Goal: Task Accomplishment & Management: Manage account settings

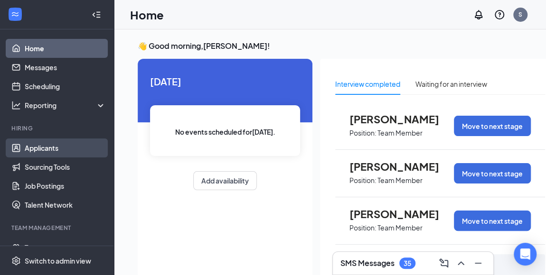
click at [28, 149] on link "Applicants" at bounding box center [65, 148] width 81 height 19
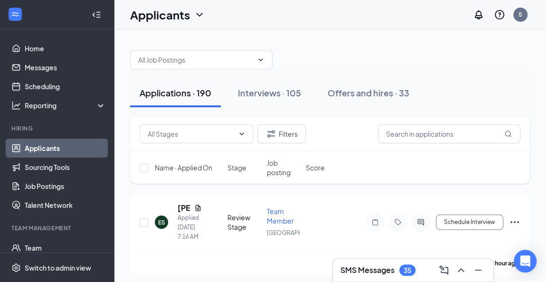
click at [188, 163] on span "Name · Applied On" at bounding box center [183, 167] width 57 height 9
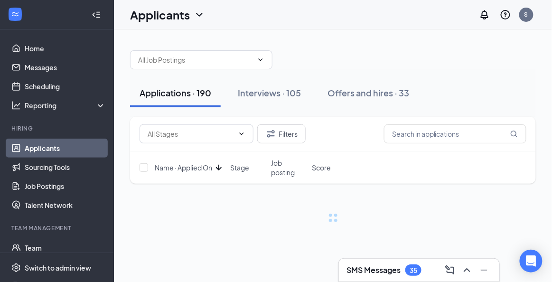
click at [188, 163] on span "Name · Applied On" at bounding box center [183, 167] width 57 height 9
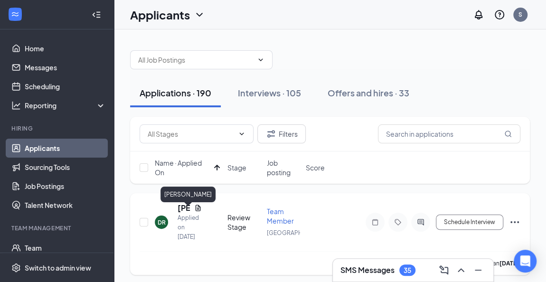
click at [181, 212] on h5 "[PERSON_NAME]" at bounding box center [183, 208] width 13 height 10
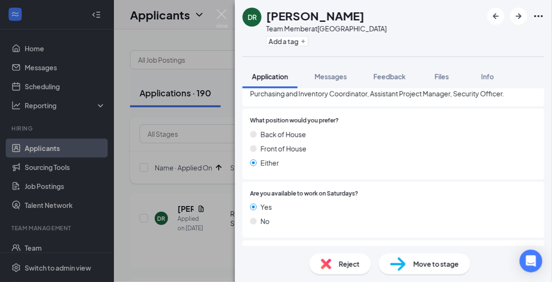
scroll to position [391, 0]
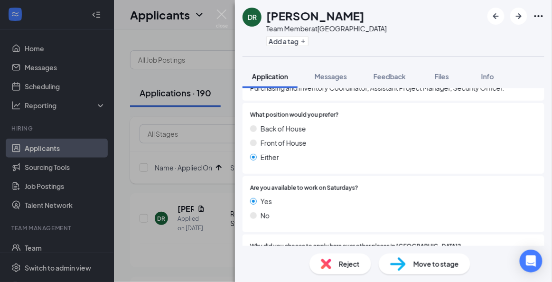
click at [418, 262] on span "Move to stage" at bounding box center [436, 264] width 46 height 10
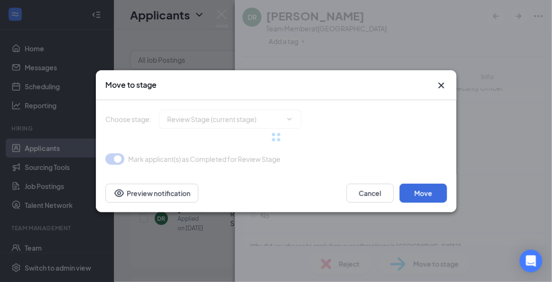
type input "Onsite Interview (next stage)"
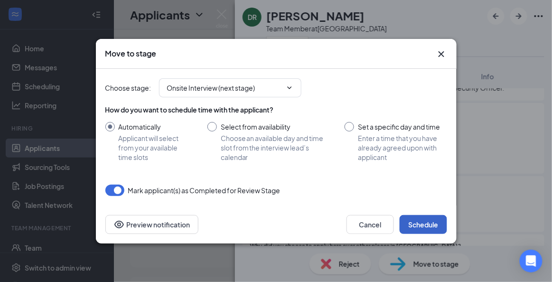
click at [428, 219] on button "Schedule" at bounding box center [422, 224] width 47 height 19
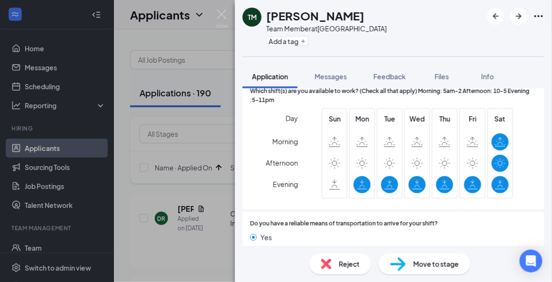
scroll to position [768, 0]
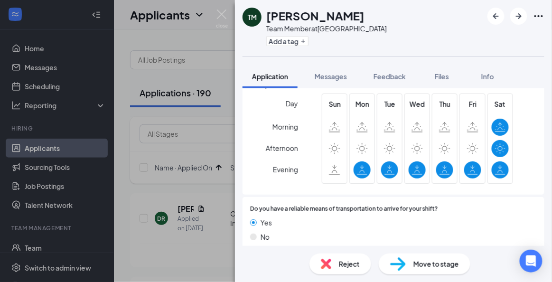
click at [338, 260] on div "Reject" at bounding box center [340, 263] width 62 height 21
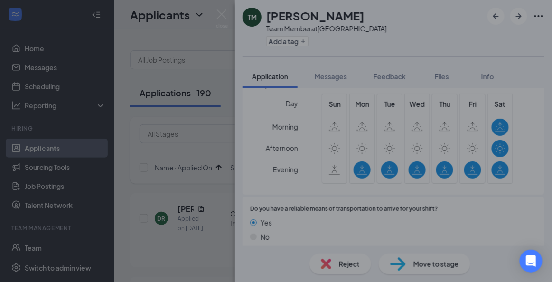
scroll to position [764, 0]
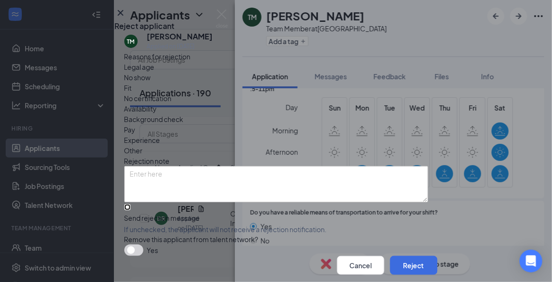
click at [130, 210] on input "Send rejection message If unchecked, the applicant will not receive a rejection…" at bounding box center [127, 207] width 6 height 6
checkbox input "true"
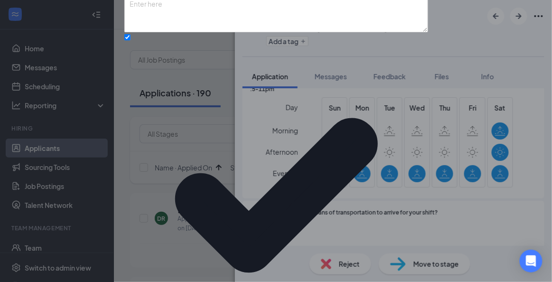
scroll to position [113, 0]
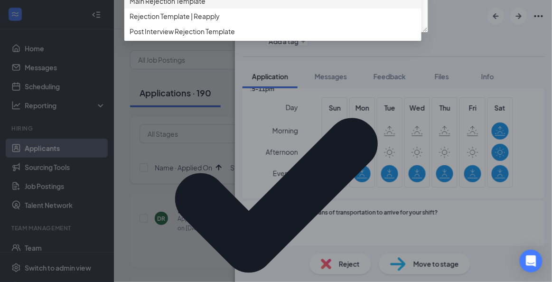
click at [289, 6] on span "Main Rejection Template" at bounding box center [273, 1] width 286 height 10
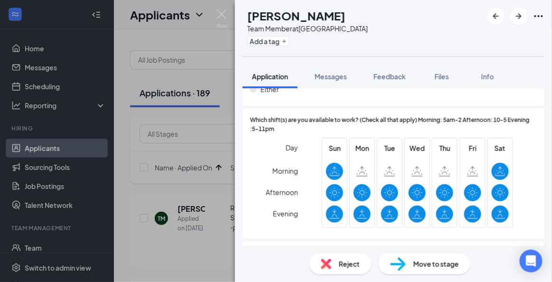
scroll to position [753, 0]
click at [449, 263] on span "Move to stage" at bounding box center [436, 264] width 46 height 10
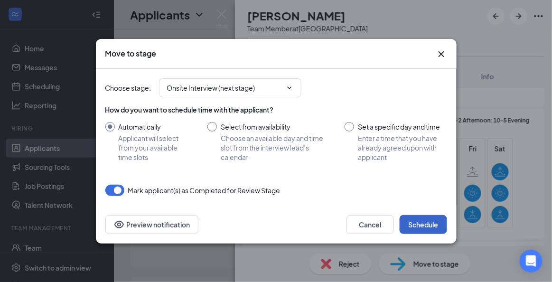
click at [417, 230] on button "Schedule" at bounding box center [422, 224] width 47 height 19
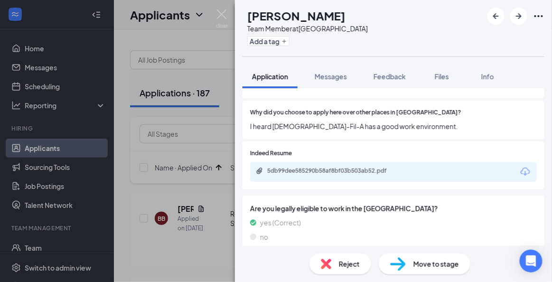
scroll to position [450, 0]
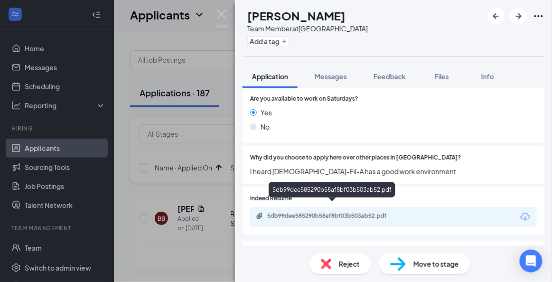
click at [357, 212] on div "5db99dee585290b58af8bf03b503ab52.pdf" at bounding box center [333, 216] width 133 height 8
click at [375, 212] on div "5db99dee585290b58af8bf03b503ab52.pdf" at bounding box center [333, 216] width 133 height 8
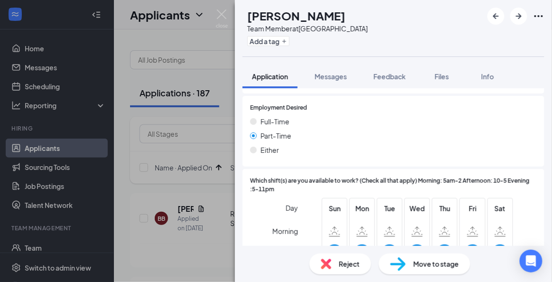
scroll to position [819, 0]
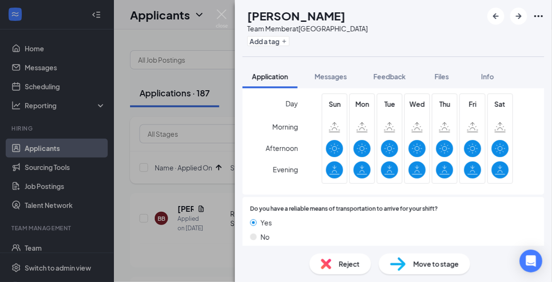
click at [446, 265] on span "Move to stage" at bounding box center [436, 264] width 46 height 10
type input "Onsite Interview (next stage)"
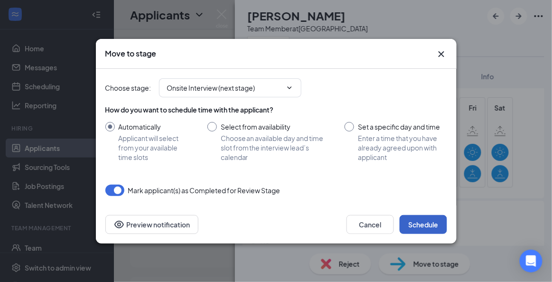
click at [421, 217] on button "Schedule" at bounding box center [422, 224] width 47 height 19
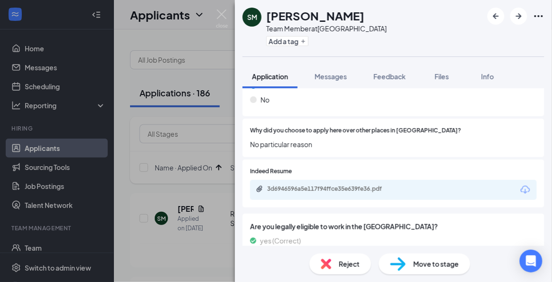
scroll to position [473, 0]
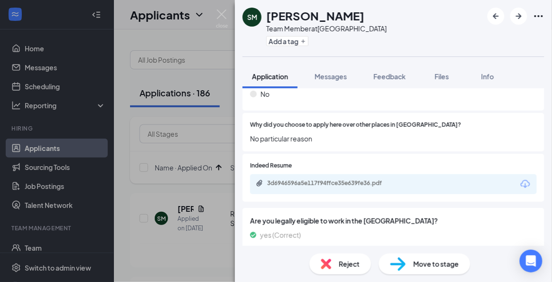
click at [349, 264] on span "Reject" at bounding box center [349, 264] width 21 height 10
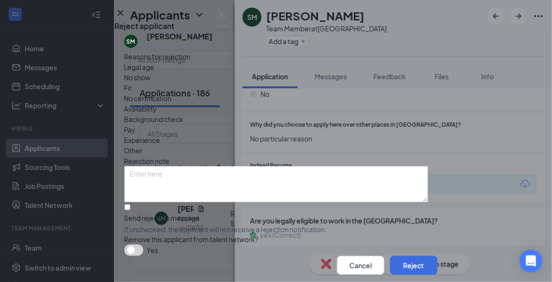
click at [255, 211] on div "Reasons for rejection Legal age No show Fit No certification Availability Backg…" at bounding box center [276, 153] width 304 height 204
click at [130, 210] on input "Send rejection message If unchecked, the applicant will not receive a rejection…" at bounding box center [127, 207] width 6 height 6
checkbox input "true"
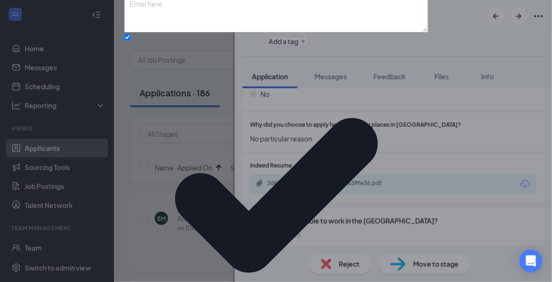
scroll to position [113, 0]
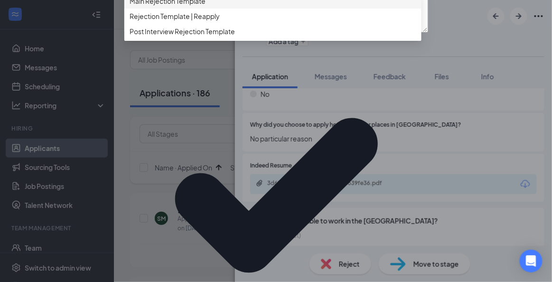
click at [290, 41] on div "543281 543282 Main Rejection Template Rejection Template | Reapply Post Intervi…" at bounding box center [272, 15] width 297 height 49
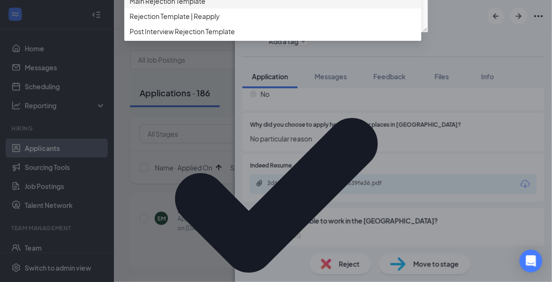
click at [227, 6] on span "Main Rejection Template" at bounding box center [273, 1] width 286 height 10
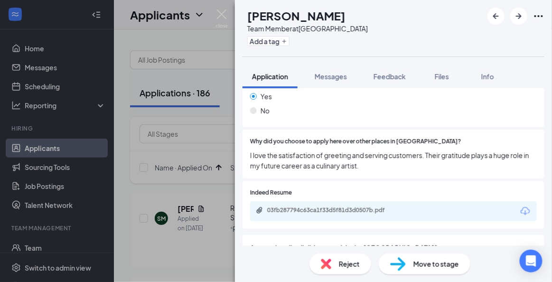
scroll to position [470, 0]
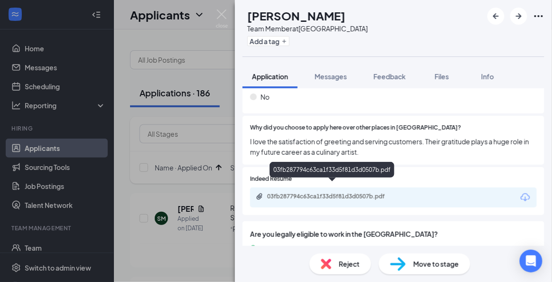
click at [373, 193] on div "03fb287794c63ca1f33d5f81d3d0507b.pdf" at bounding box center [333, 197] width 133 height 8
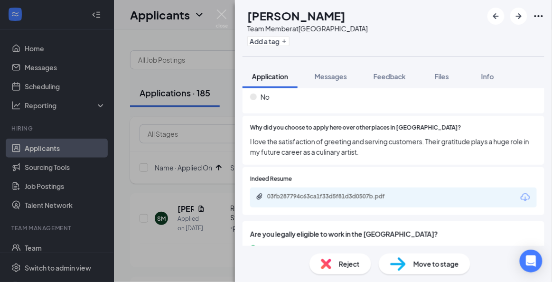
click at [360, 260] on div "Reject" at bounding box center [340, 263] width 62 height 21
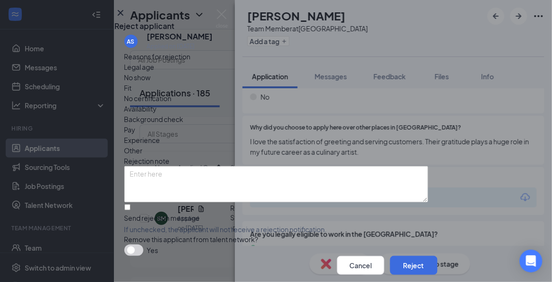
click at [231, 256] on div "Cancel Reject" at bounding box center [276, 265] width 323 height 19
click at [130, 210] on input "Send rejection message If unchecked, the applicant will not receive a rejection…" at bounding box center [127, 207] width 6 height 6
checkbox input "true"
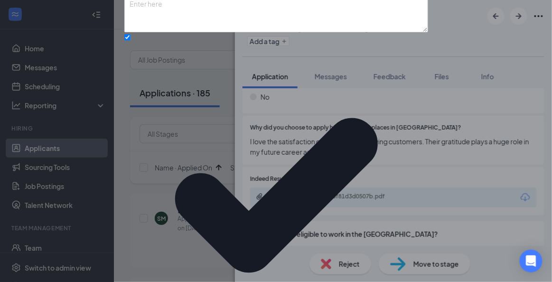
scroll to position [113, 0]
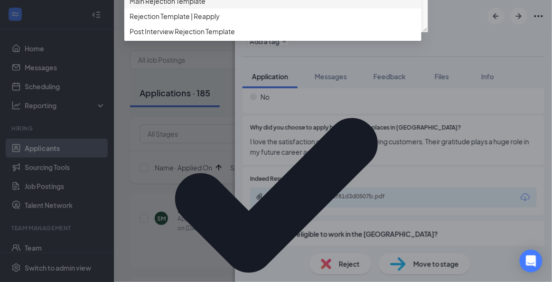
click at [269, 6] on span "Main Rejection Template" at bounding box center [273, 1] width 286 height 10
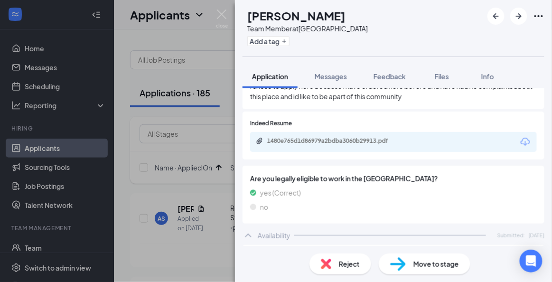
scroll to position [511, 0]
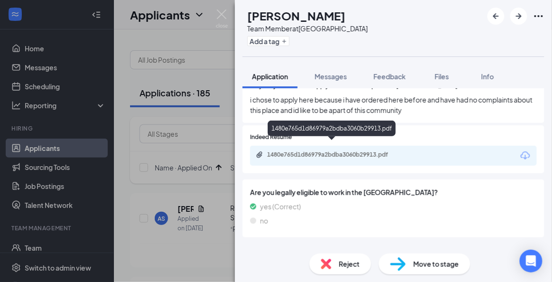
click at [365, 151] on div "1480e765d1d86979a2bdba3060b29913.pdf" at bounding box center [333, 155] width 133 height 8
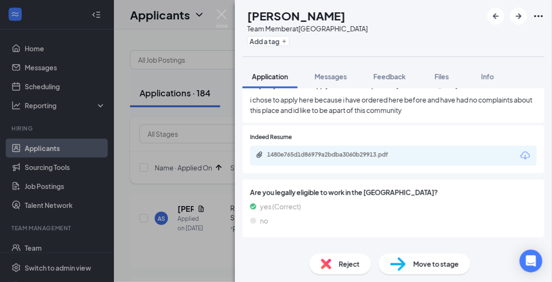
click at [330, 263] on img at bounding box center [326, 264] width 10 height 10
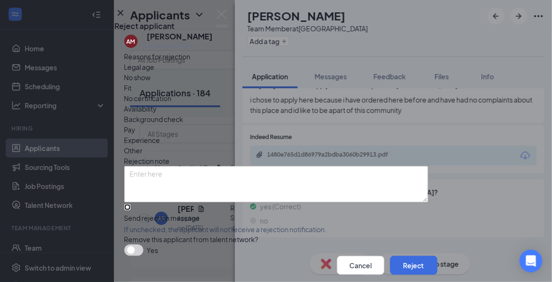
click at [130, 210] on input "Send rejection message If unchecked, the applicant will not receive a rejection…" at bounding box center [127, 207] width 6 height 6
checkbox input "true"
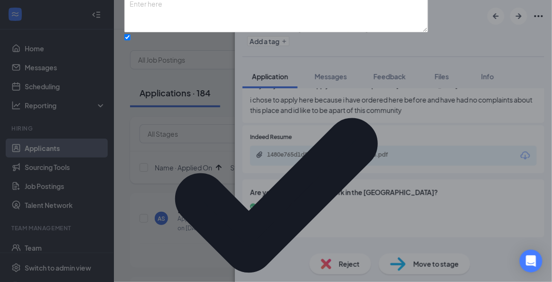
scroll to position [113, 0]
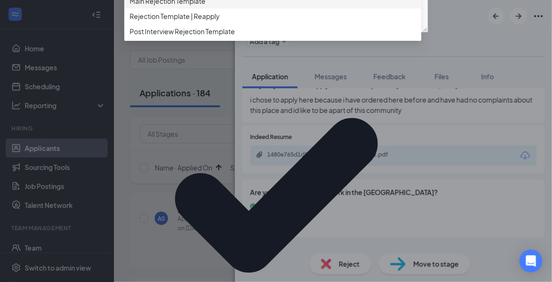
click at [279, 6] on span "Main Rejection Template" at bounding box center [273, 1] width 286 height 10
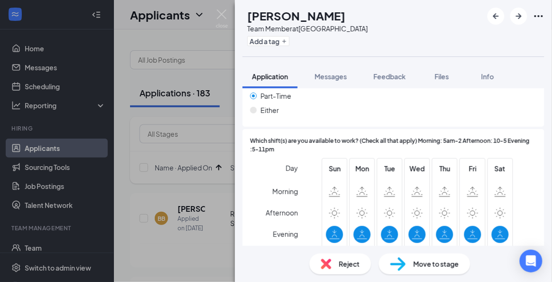
scroll to position [798, 0]
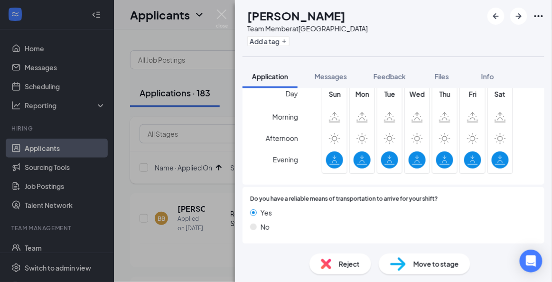
click at [355, 262] on span "Reject" at bounding box center [349, 264] width 21 height 10
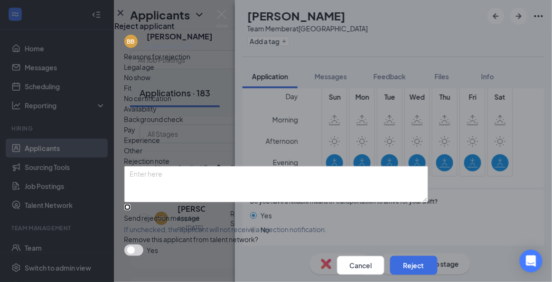
click at [130, 210] on input "Send rejection message If unchecked, the applicant will not receive a rejection…" at bounding box center [127, 207] width 6 height 6
checkbox input "true"
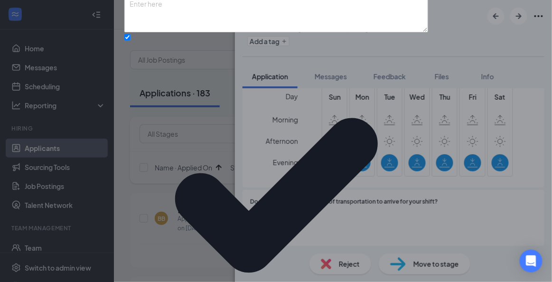
scroll to position [113, 0]
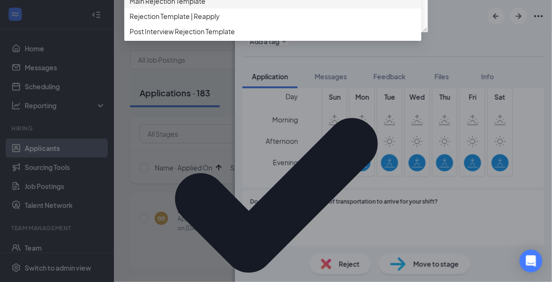
click at [287, 6] on span "Main Rejection Template" at bounding box center [273, 1] width 286 height 10
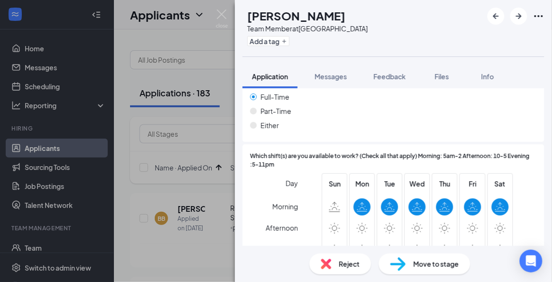
scroll to position [808, 0]
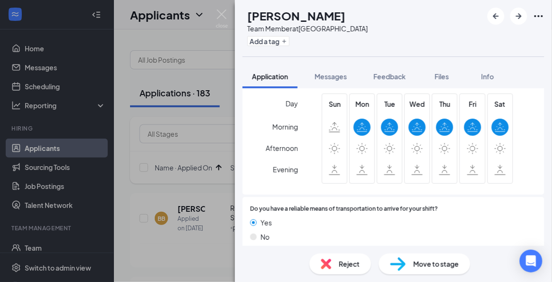
click at [358, 259] on span "Reject" at bounding box center [349, 264] width 21 height 10
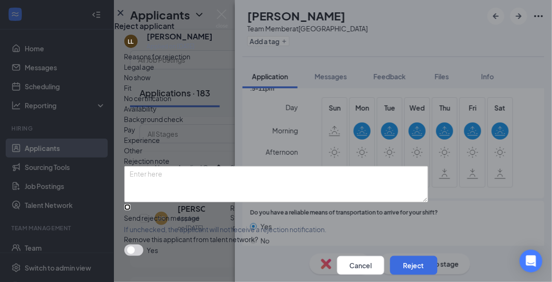
click at [130, 210] on input "Send rejection message If unchecked, the applicant will not receive a rejection…" at bounding box center [127, 207] width 6 height 6
checkbox input "true"
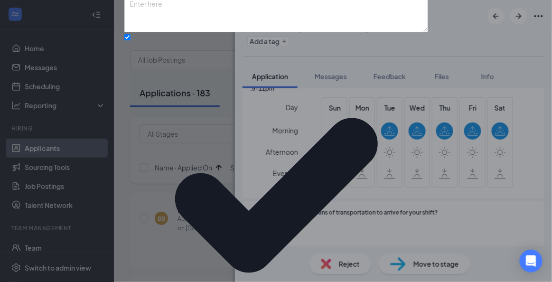
scroll to position [86, 0]
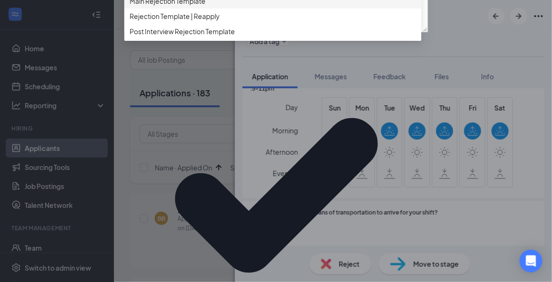
click at [271, 9] on div "Main Rejection Template" at bounding box center [272, 0] width 297 height 15
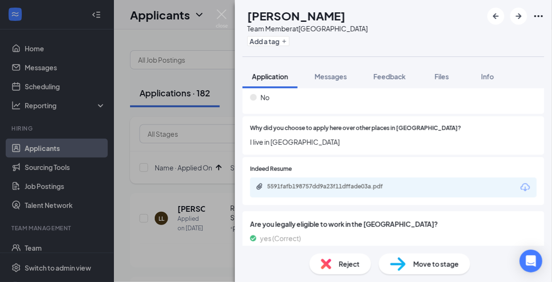
scroll to position [445, 0]
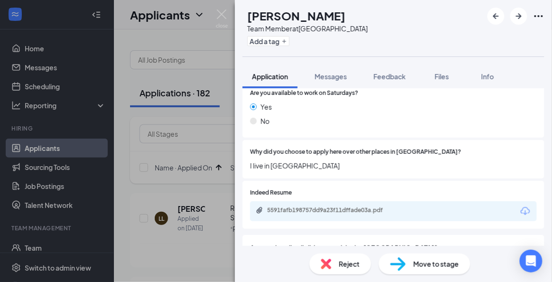
click at [336, 272] on div "Reject" at bounding box center [340, 263] width 62 height 21
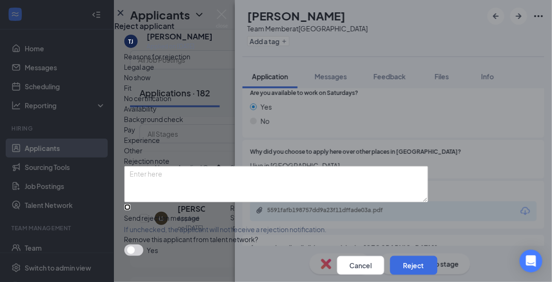
click at [130, 210] on input "Send rejection message If unchecked, the applicant will not receive a rejection…" at bounding box center [127, 207] width 6 height 6
checkbox input "true"
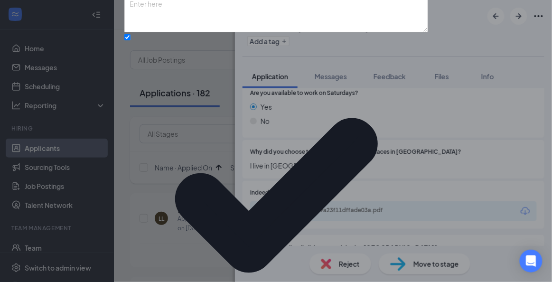
scroll to position [113, 0]
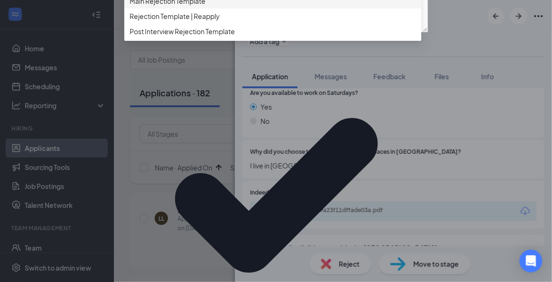
click at [254, 9] on div "Main Rejection Template" at bounding box center [272, 0] width 297 height 15
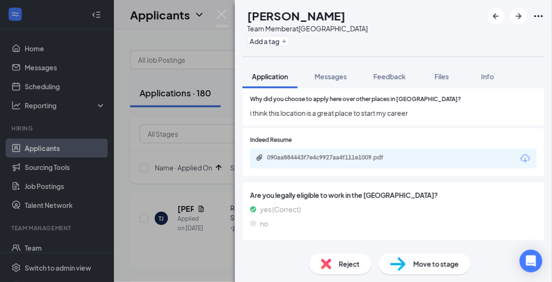
scroll to position [494, 0]
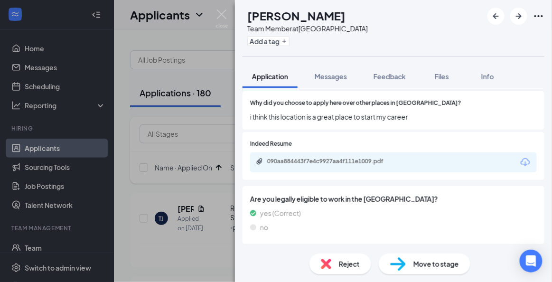
drag, startPoint x: 343, startPoint y: 158, endPoint x: 316, endPoint y: 158, distance: 27.0
click at [316, 158] on div "090aa884443f7e4c9927aa4f111e1009.pdf" at bounding box center [393, 162] width 287 height 20
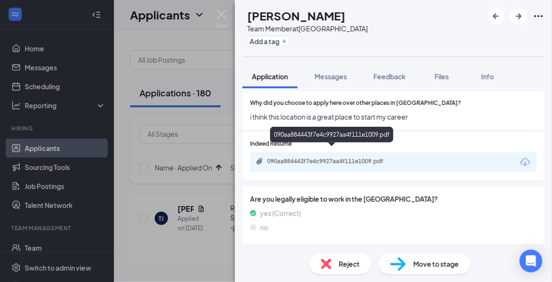
click at [315, 158] on div "090aa884443f7e4c9927aa4f111e1009.pdf" at bounding box center [333, 162] width 133 height 8
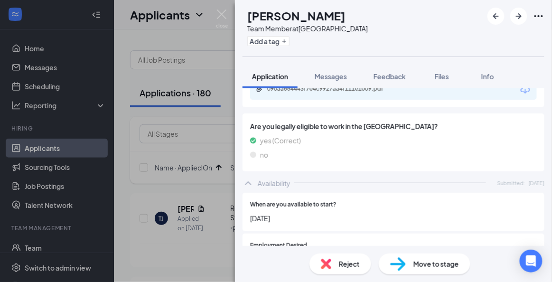
scroll to position [576, 0]
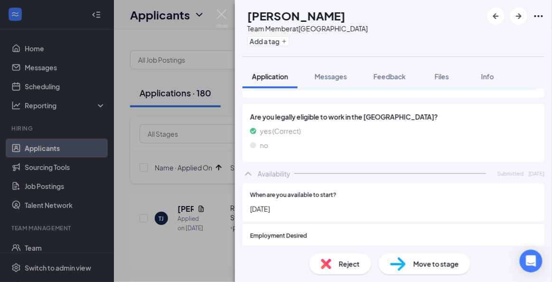
click at [429, 269] on div "Move to stage" at bounding box center [425, 263] width 92 height 21
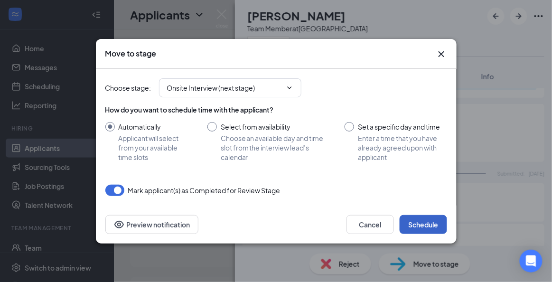
click at [427, 226] on button "Schedule" at bounding box center [422, 224] width 47 height 19
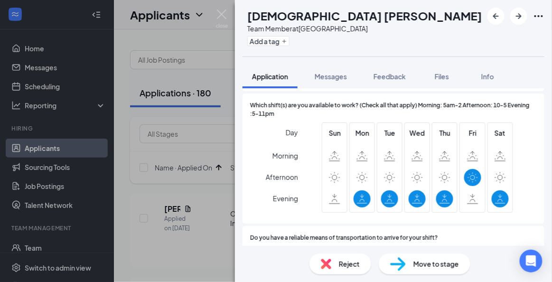
scroll to position [775, 0]
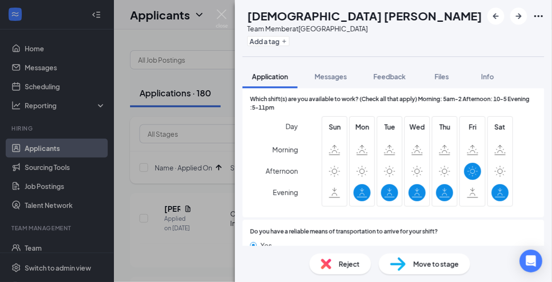
click at [342, 269] on div "Reject" at bounding box center [340, 263] width 62 height 21
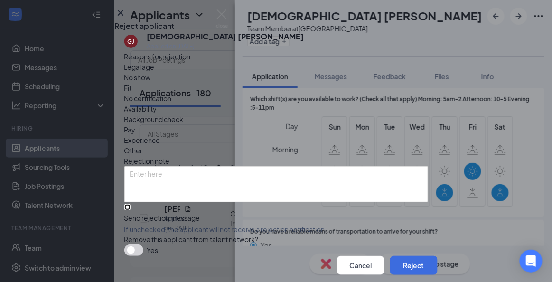
click at [130, 210] on input "Send rejection message If unchecked, the applicant will not receive a rejection…" at bounding box center [127, 207] width 6 height 6
checkbox input "true"
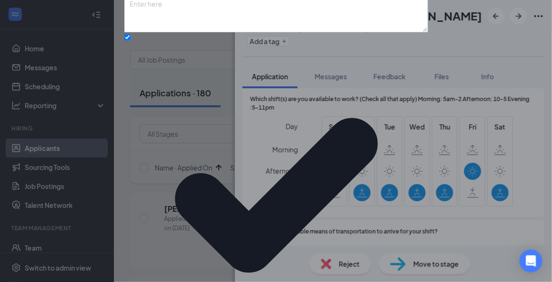
scroll to position [86, 0]
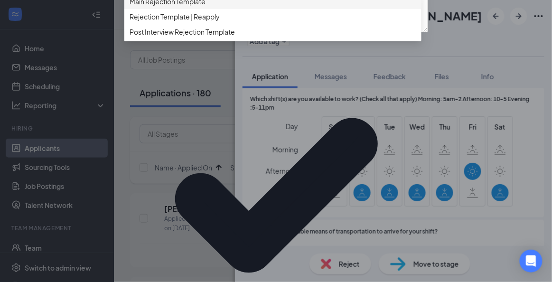
click at [286, 7] on span "Main Rejection Template" at bounding box center [273, 1] width 286 height 10
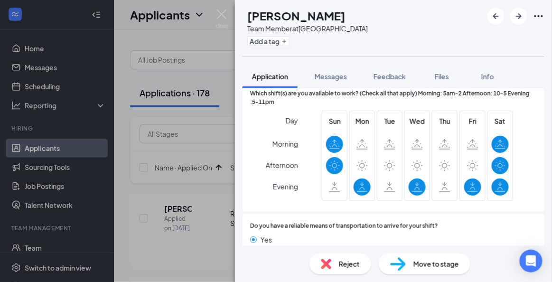
scroll to position [768, 0]
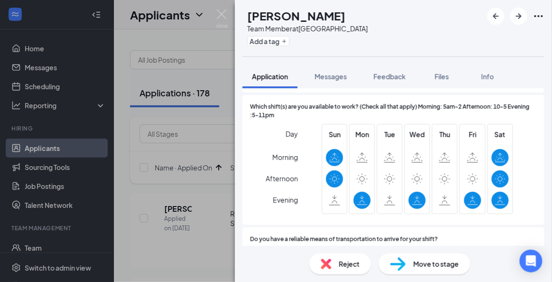
click at [349, 259] on span "Reject" at bounding box center [349, 264] width 21 height 10
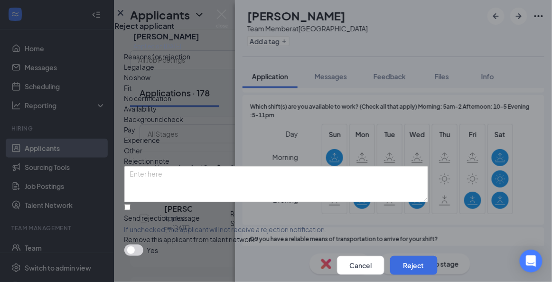
click at [232, 256] on div "Cancel Reject" at bounding box center [276, 265] width 323 height 19
click at [130, 210] on input "Send rejection message If unchecked, the applicant will not receive a rejection…" at bounding box center [127, 207] width 6 height 6
checkbox input "true"
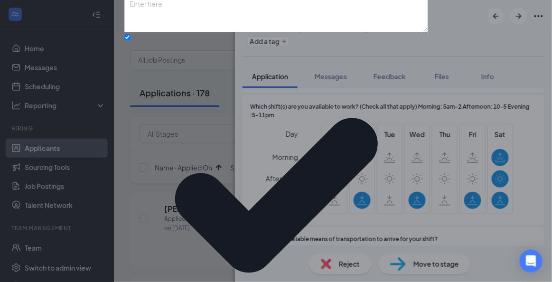
scroll to position [113, 0]
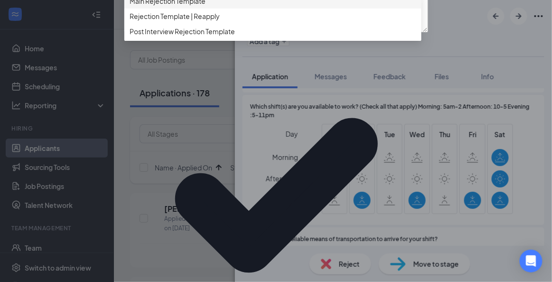
click at [286, 6] on span "Main Rejection Template" at bounding box center [273, 1] width 286 height 10
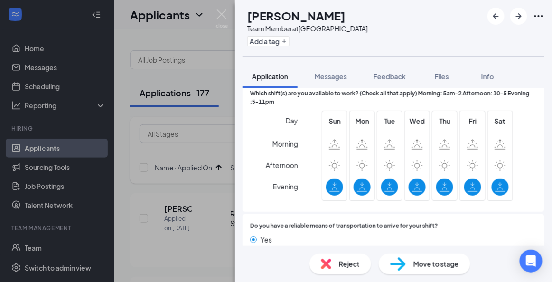
scroll to position [759, 0]
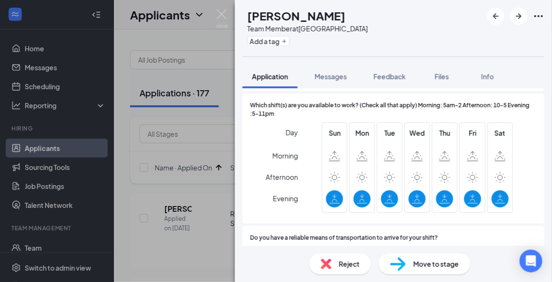
click at [353, 260] on span "Reject" at bounding box center [349, 264] width 21 height 10
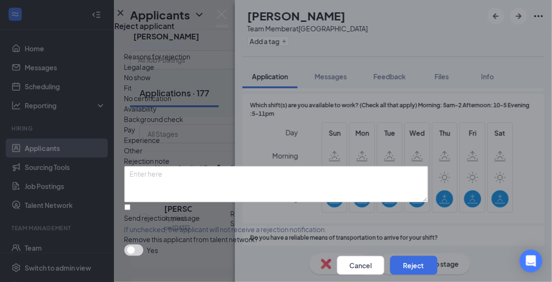
click at [242, 210] on div "Reasons for rejection Legal age No show Fit No certification Availability Backg…" at bounding box center [276, 153] width 304 height 204
click at [130, 210] on input "Send rejection message If unchecked, the applicant will not receive a rejection…" at bounding box center [127, 207] width 6 height 6
checkbox input "true"
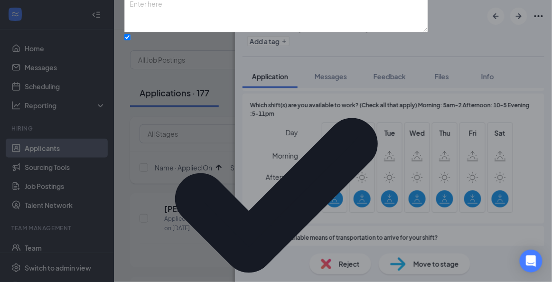
scroll to position [113, 0]
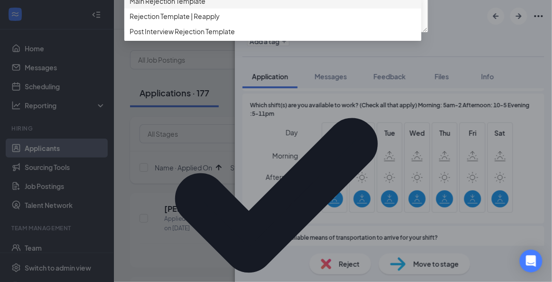
click at [266, 6] on span "Main Rejection Template" at bounding box center [273, 1] width 286 height 10
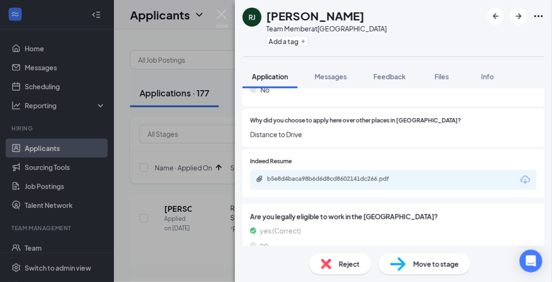
scroll to position [489, 0]
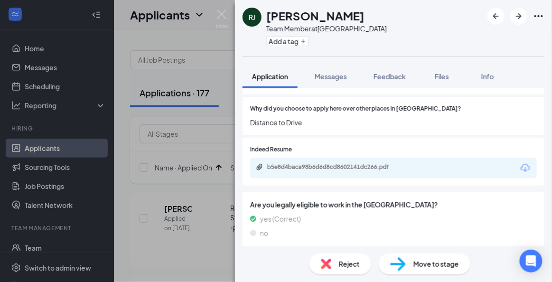
click at [340, 271] on div "Reject" at bounding box center [340, 263] width 62 height 21
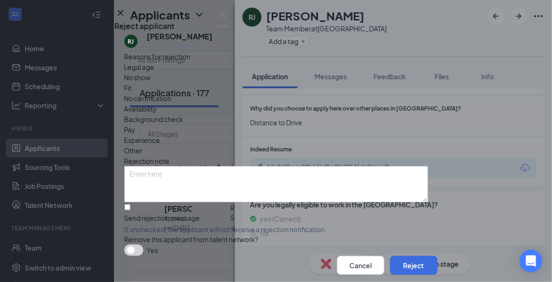
click at [253, 256] on div "Cancel Reject" at bounding box center [276, 265] width 323 height 19
click at [224, 209] on div "Reasons for rejection Legal age No show Fit No certification Availability Backg…" at bounding box center [276, 153] width 304 height 204
click at [130, 210] on input "Send rejection message If unchecked, the applicant will not receive a rejection…" at bounding box center [127, 207] width 6 height 6
checkbox input "true"
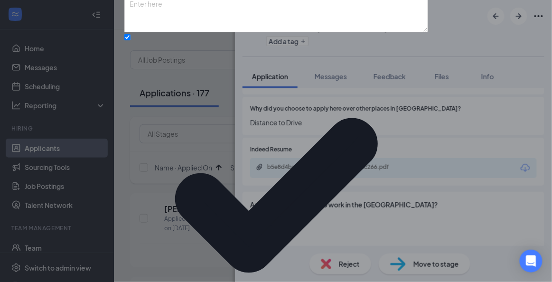
scroll to position [113, 0]
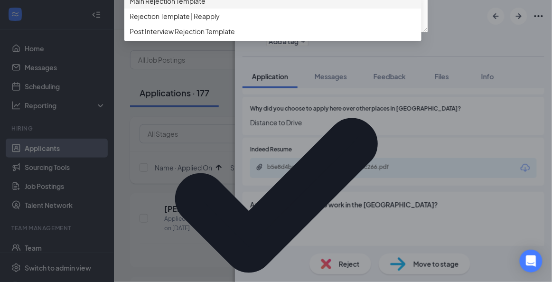
click at [266, 6] on span "Main Rejection Template" at bounding box center [273, 1] width 286 height 10
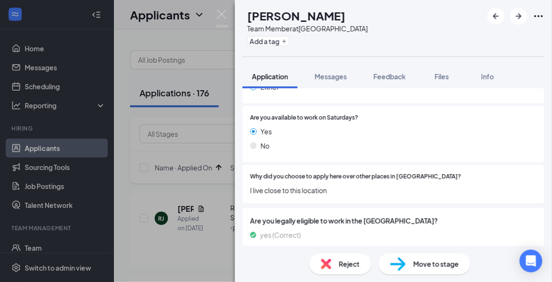
scroll to position [483, 0]
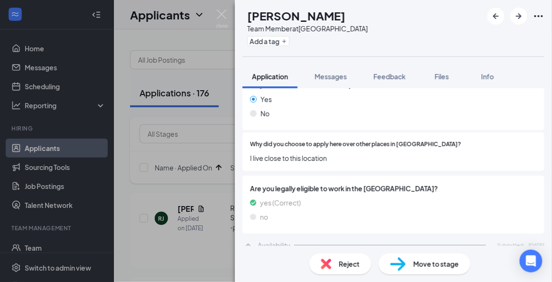
click at [336, 267] on div "Reject" at bounding box center [340, 263] width 62 height 21
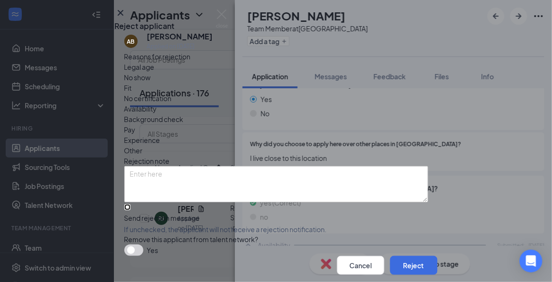
click at [130, 210] on input "Send rejection message If unchecked, the applicant will not receive a rejection…" at bounding box center [127, 207] width 6 height 6
checkbox input "true"
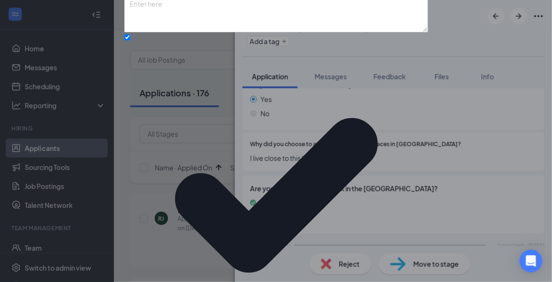
scroll to position [113, 0]
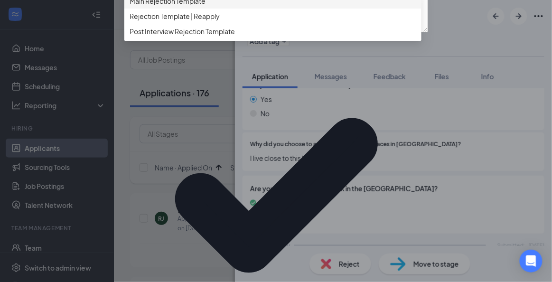
click at [271, 6] on span "Main Rejection Template" at bounding box center [273, 1] width 286 height 10
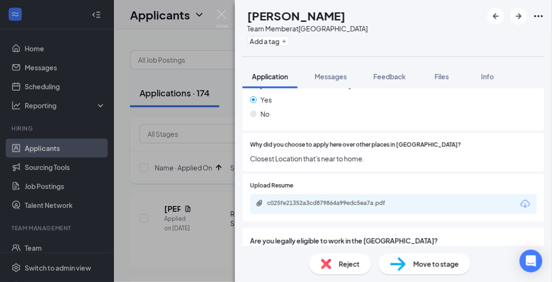
scroll to position [499, 0]
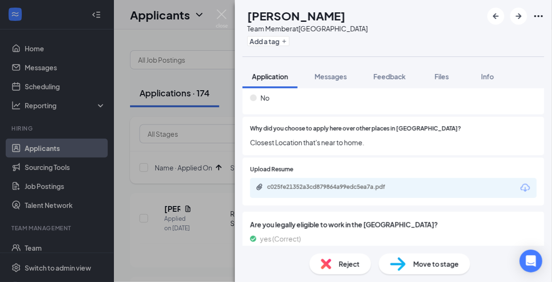
click at [350, 268] on span "Reject" at bounding box center [349, 264] width 21 height 10
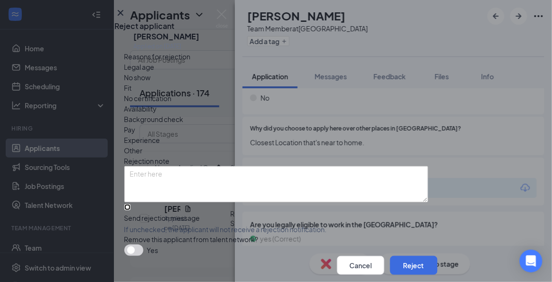
click at [130, 210] on input "Send rejection message If unchecked, the applicant will not receive a rejection…" at bounding box center [127, 207] width 6 height 6
checkbox input "true"
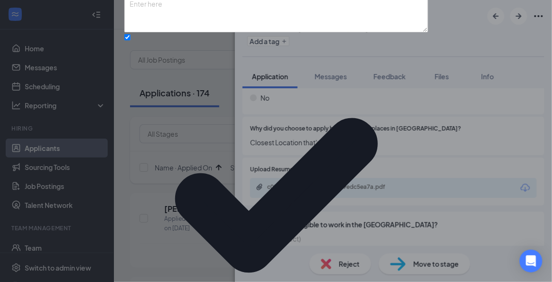
scroll to position [113, 0]
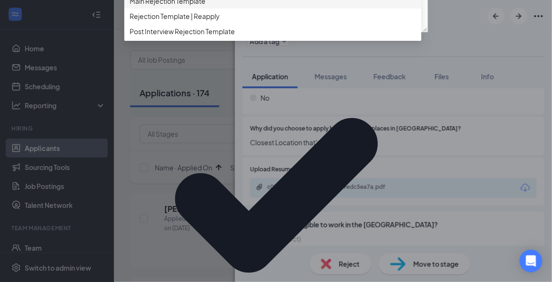
click at [271, 6] on span "Main Rejection Template" at bounding box center [273, 1] width 286 height 10
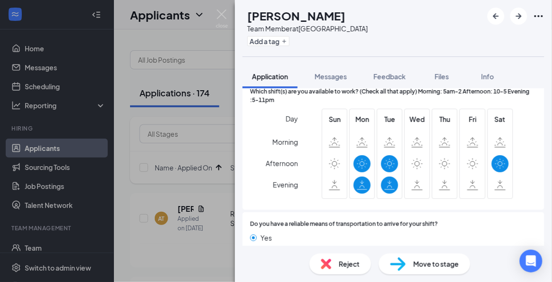
scroll to position [809, 0]
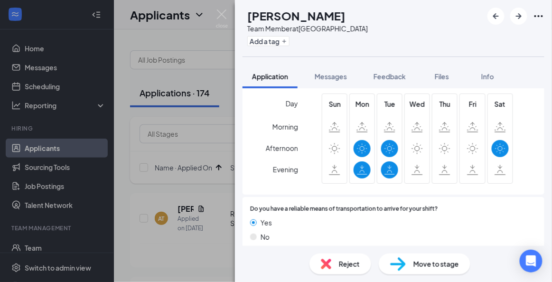
click at [349, 263] on span "Reject" at bounding box center [349, 264] width 21 height 10
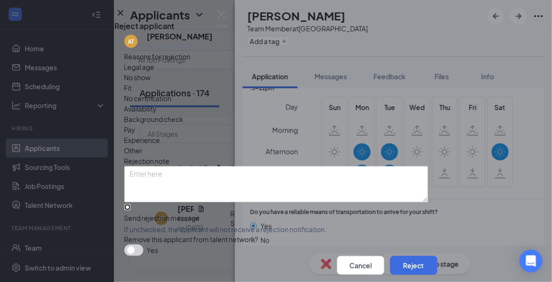
click at [130, 210] on input "Send rejection message If unchecked, the applicant will not receive a rejection…" at bounding box center [127, 207] width 6 height 6
checkbox input "true"
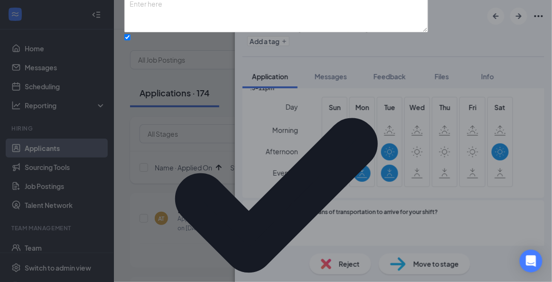
scroll to position [113, 0]
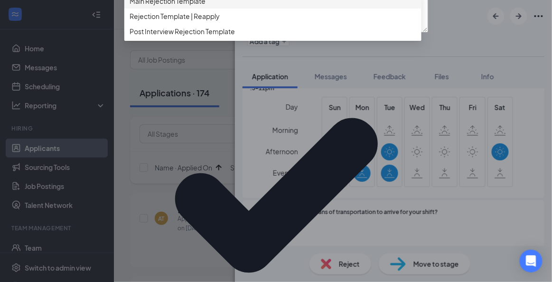
click at [277, 6] on span "Main Rejection Template" at bounding box center [273, 1] width 286 height 10
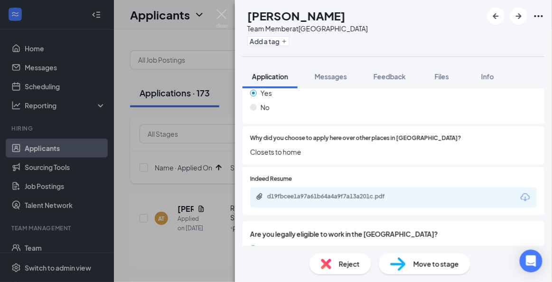
scroll to position [459, 0]
click at [352, 263] on span "Reject" at bounding box center [349, 264] width 21 height 10
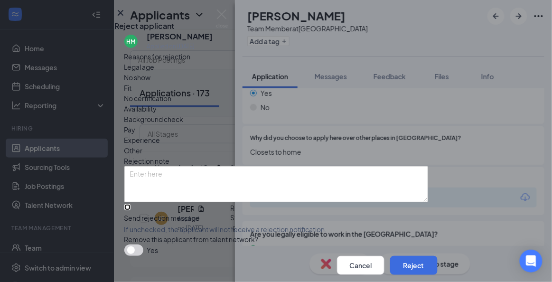
click at [130, 210] on input "Send rejection message If unchecked, the applicant will not receive a rejection…" at bounding box center [127, 207] width 6 height 6
checkbox input "true"
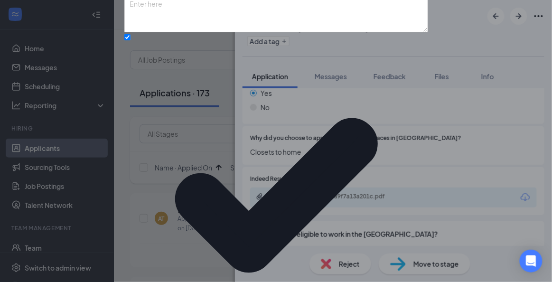
scroll to position [113, 0]
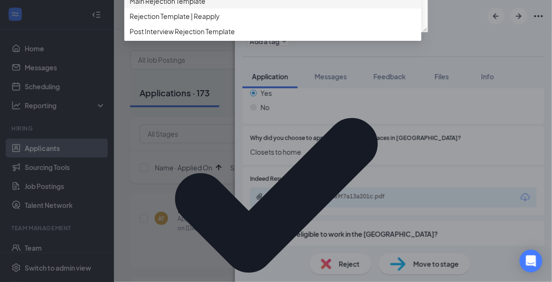
click at [287, 6] on span "Main Rejection Template" at bounding box center [273, 1] width 286 height 10
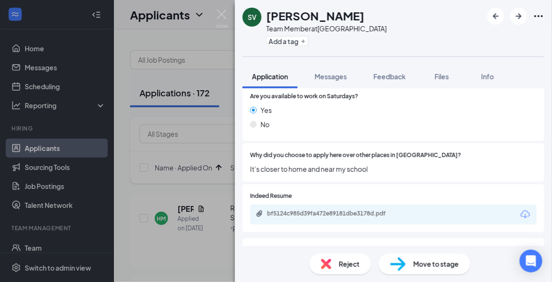
scroll to position [444, 0]
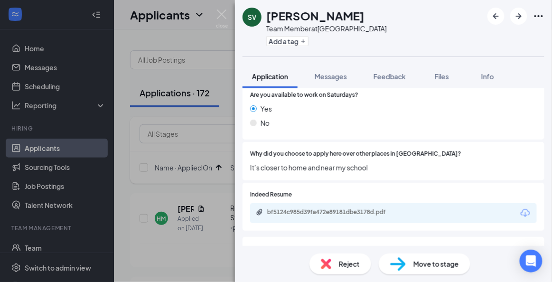
click at [343, 272] on div "Reject" at bounding box center [340, 263] width 62 height 21
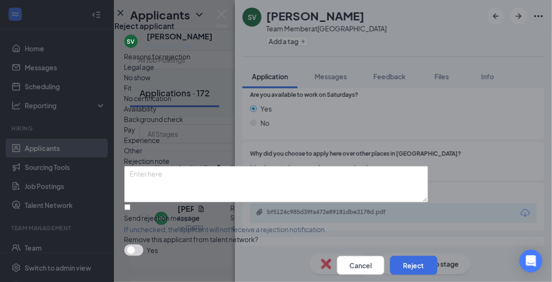
click at [240, 210] on div "Reasons for rejection Legal age No show Fit No certification Availability Backg…" at bounding box center [276, 153] width 304 height 204
click at [130, 210] on input "Send rejection message If unchecked, the applicant will not receive a rejection…" at bounding box center [127, 207] width 6 height 6
checkbox input "true"
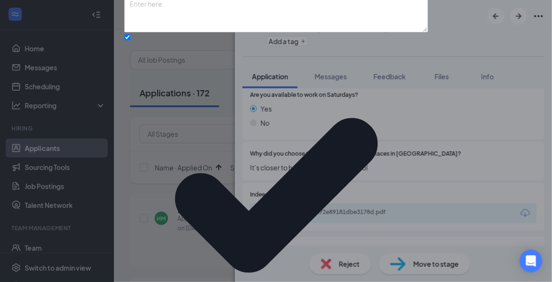
scroll to position [113, 0]
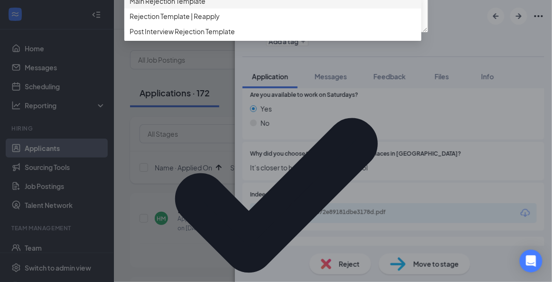
click at [235, 6] on span "Main Rejection Template" at bounding box center [273, 1] width 286 height 10
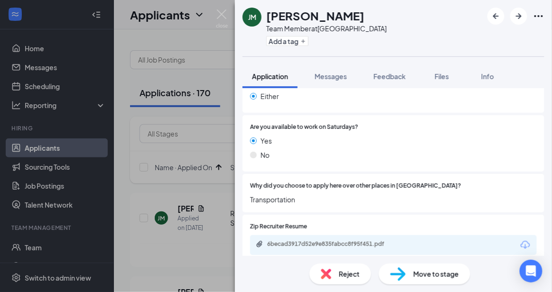
scroll to position [431, 0]
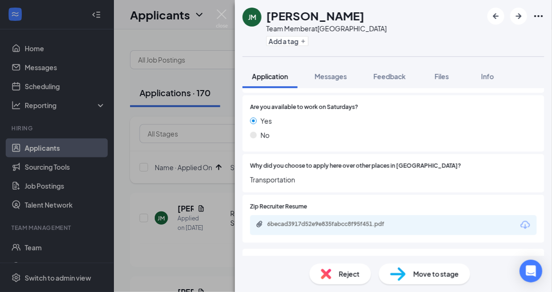
click at [352, 274] on span "Reject" at bounding box center [349, 274] width 21 height 10
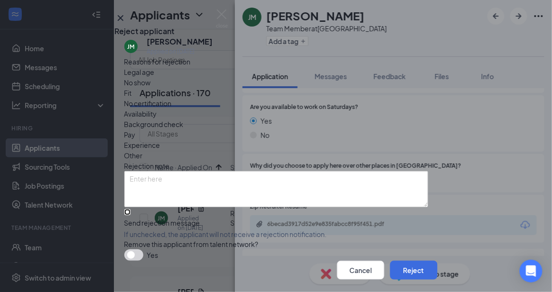
click at [130, 215] on input "Send rejection message If unchecked, the applicant will not receive a rejection…" at bounding box center [127, 212] width 6 height 6
checkbox input "true"
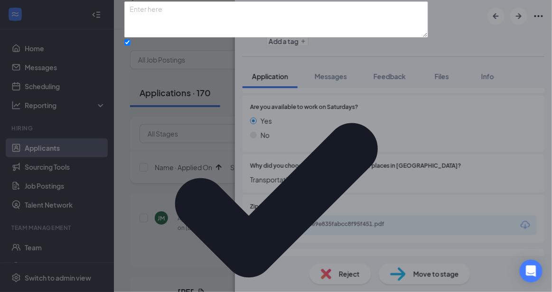
scroll to position [104, 0]
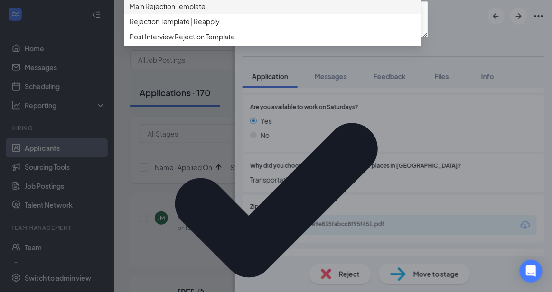
click at [247, 11] on span "Main Rejection Template" at bounding box center [273, 6] width 286 height 10
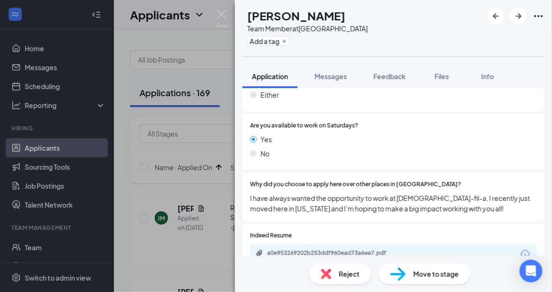
scroll to position [432, 0]
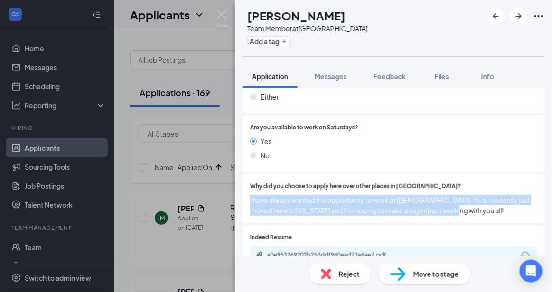
drag, startPoint x: 543, startPoint y: 176, endPoint x: 540, endPoint y: 210, distance: 33.8
click at [540, 210] on div "Collapse all Application Phone [PHONE_NUMBER] Email [EMAIL_ADDRESS][DOMAIN_NAME…" at bounding box center [393, 172] width 317 height 168
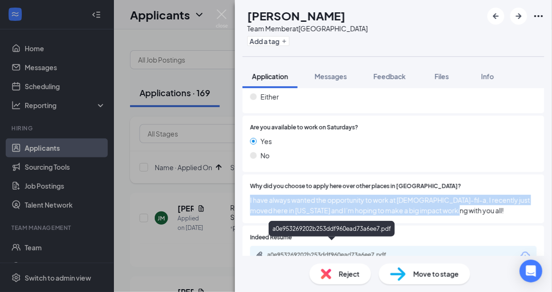
click at [351, 251] on div "a0e953269202b253ddf960ead73a6ee7.pdf" at bounding box center [333, 255] width 133 height 8
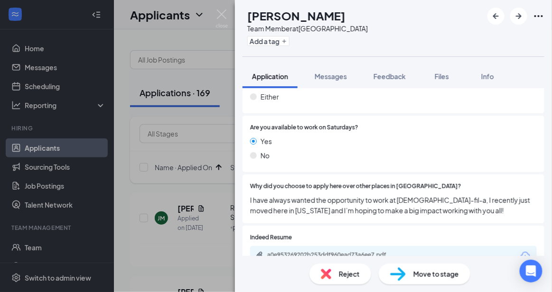
click at [346, 270] on span "Reject" at bounding box center [349, 274] width 21 height 10
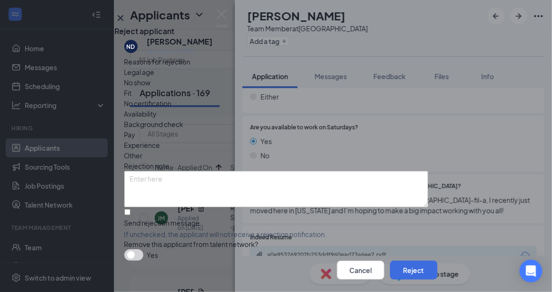
click at [250, 207] on div "Reasons for rejection Legal age No show Fit No certification Availability Backg…" at bounding box center [276, 158] width 304 height 204
click at [130, 215] on input "Send rejection message If unchecked, the applicant will not receive a rejection…" at bounding box center [127, 212] width 6 height 6
checkbox input "true"
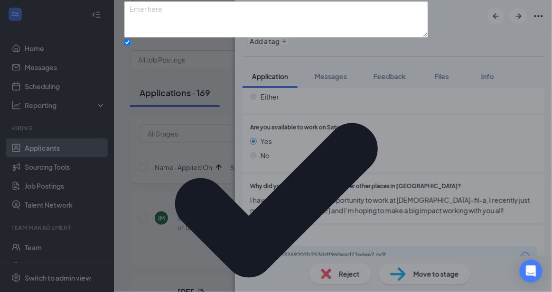
scroll to position [104, 0]
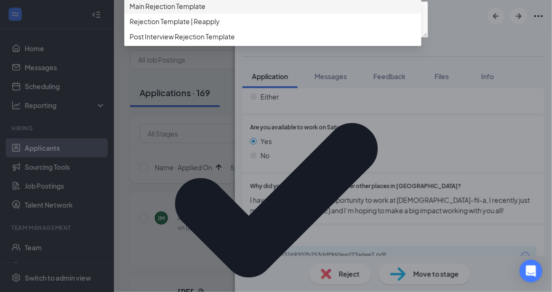
click at [290, 14] on div "Main Rejection Template" at bounding box center [272, 6] width 297 height 15
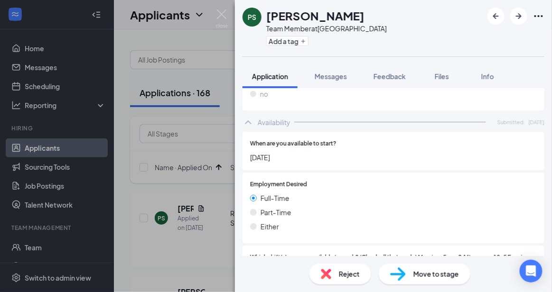
scroll to position [602, 0]
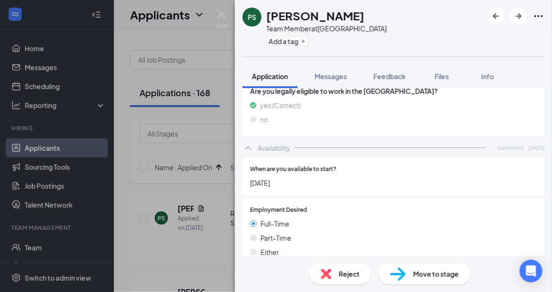
click at [355, 275] on span "Reject" at bounding box center [349, 274] width 21 height 10
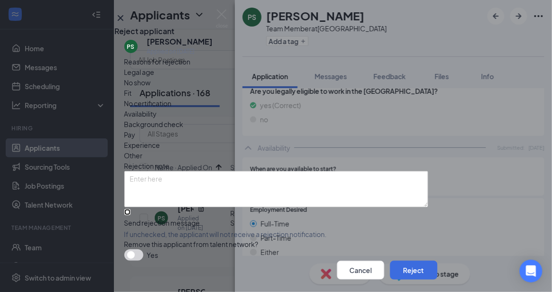
click at [130, 215] on input "Send rejection message If unchecked, the applicant will not receive a rejection…" at bounding box center [127, 212] width 6 height 6
checkbox input "true"
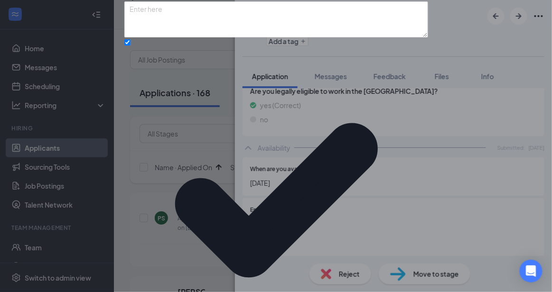
scroll to position [104, 0]
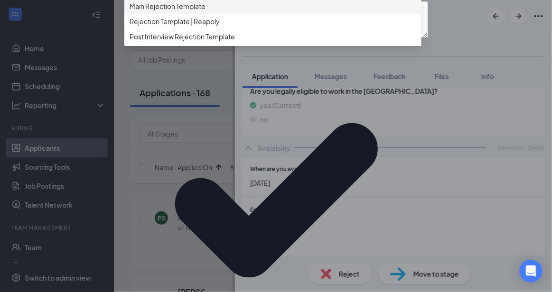
click at [284, 14] on div "Main Rejection Template" at bounding box center [272, 6] width 297 height 15
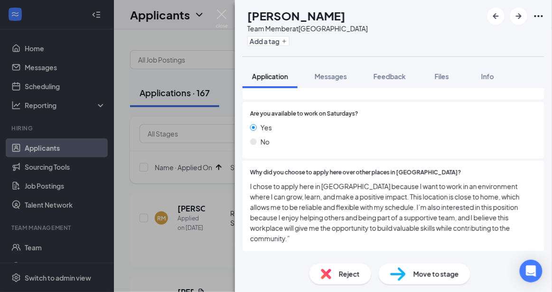
scroll to position [459, 0]
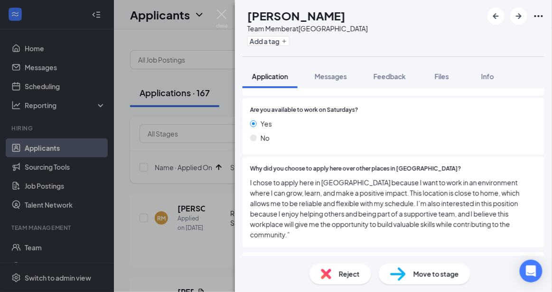
click at [356, 269] on span "Reject" at bounding box center [349, 274] width 21 height 10
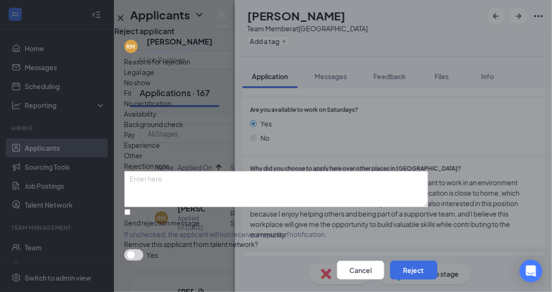
click at [123, 21] on icon "Cross" at bounding box center [120, 18] width 6 height 6
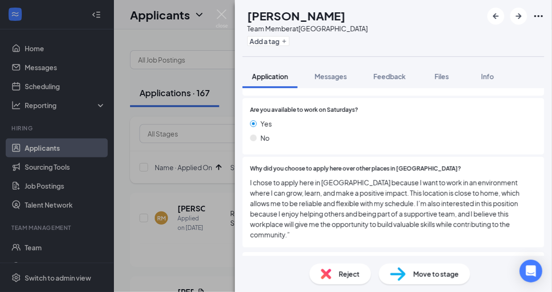
click at [423, 272] on span "Move to stage" at bounding box center [436, 274] width 46 height 10
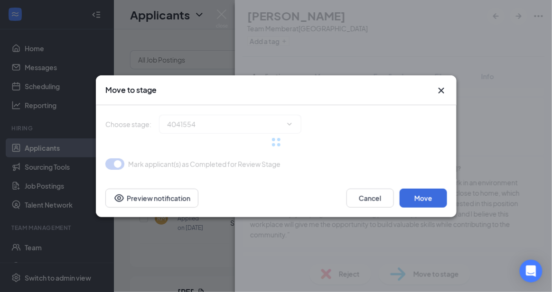
type input "Onsite Interview (next stage)"
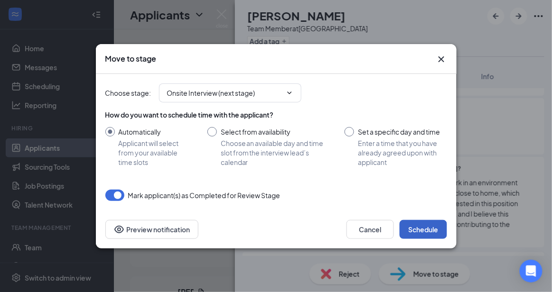
click at [434, 225] on button "Schedule" at bounding box center [422, 229] width 47 height 19
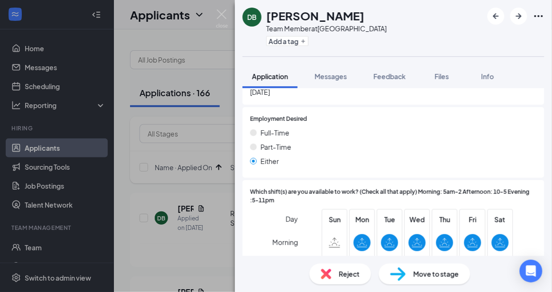
scroll to position [711, 0]
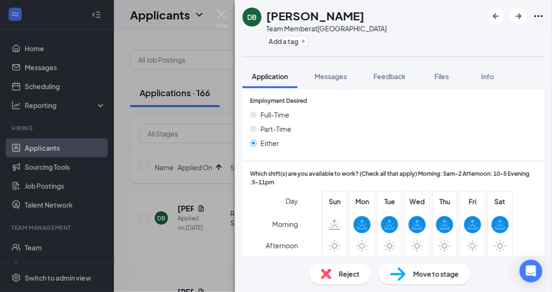
click at [339, 271] on span "Reject" at bounding box center [349, 274] width 21 height 10
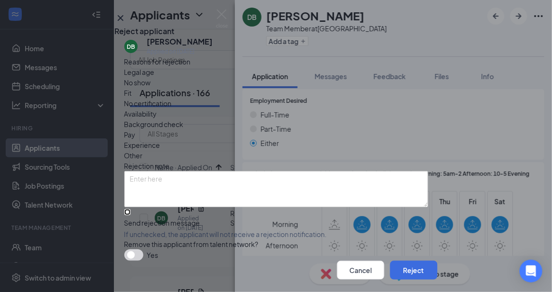
click at [130, 215] on input "Send rejection message If unchecked, the applicant will not receive a rejection…" at bounding box center [127, 212] width 6 height 6
checkbox input "true"
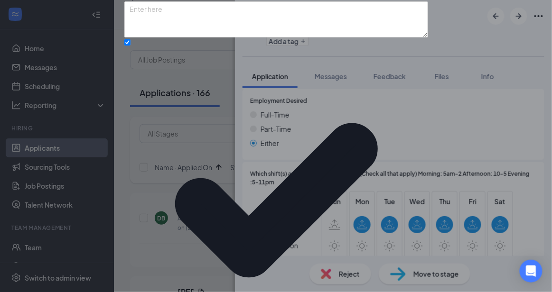
scroll to position [104, 0]
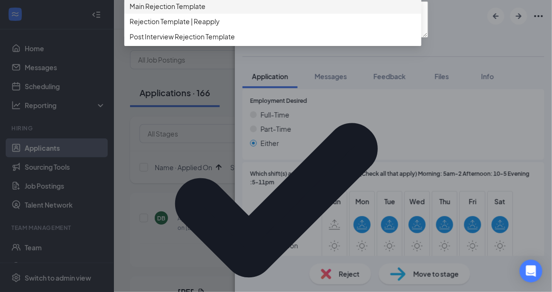
click at [274, 14] on div "Main Rejection Template" at bounding box center [272, 6] width 297 height 15
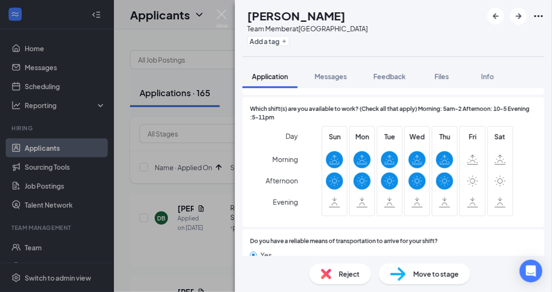
scroll to position [798, 0]
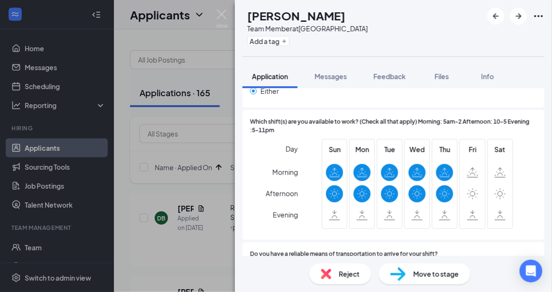
click at [326, 278] on img at bounding box center [326, 274] width 10 height 10
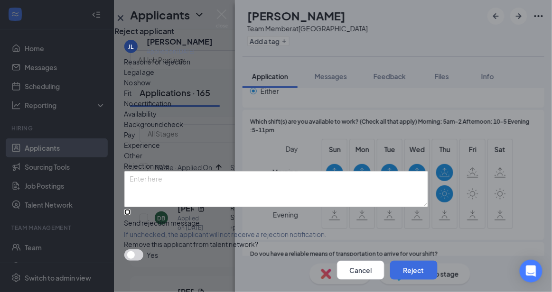
click at [130, 215] on input "Send rejection message If unchecked, the applicant will not receive a rejection…" at bounding box center [127, 212] width 6 height 6
checkbox input "true"
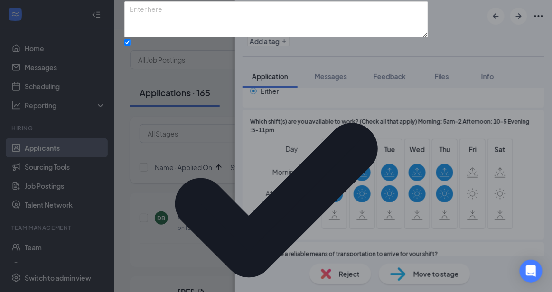
scroll to position [104, 0]
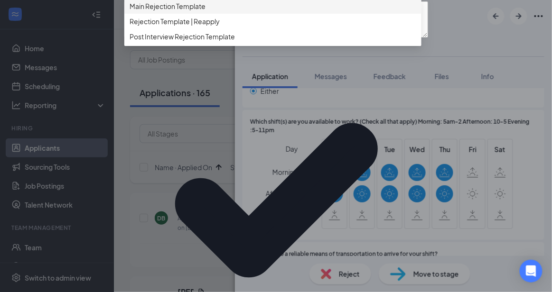
click at [265, 14] on div "Main Rejection Template" at bounding box center [272, 6] width 297 height 15
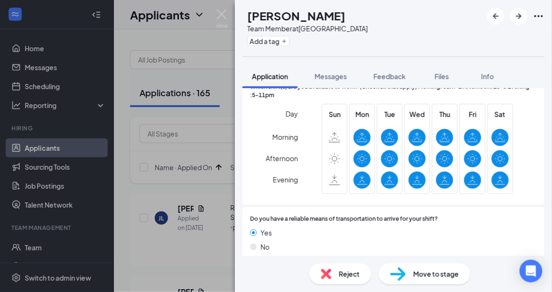
scroll to position [795, 0]
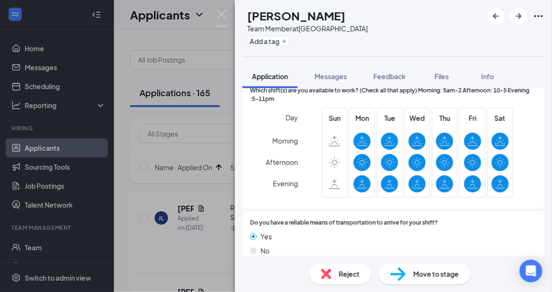
click at [325, 272] on img at bounding box center [326, 274] width 10 height 10
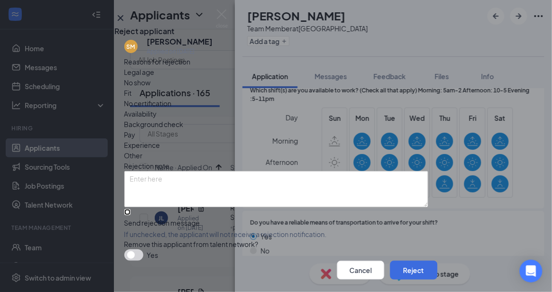
click at [130, 215] on input "Send rejection message If unchecked, the applicant will not receive a rejection…" at bounding box center [127, 212] width 6 height 6
checkbox input "true"
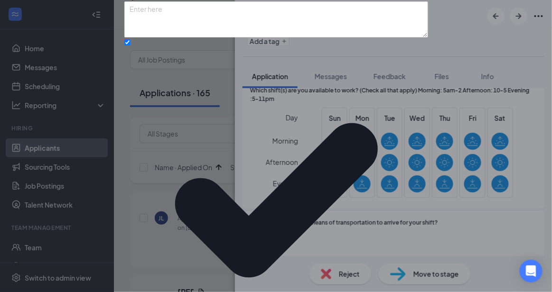
scroll to position [104, 0]
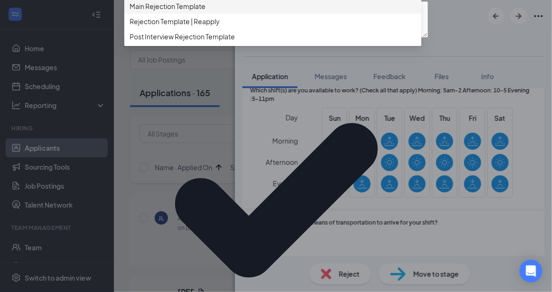
click at [278, 81] on div "Reasons for rejection Legal age No show Fit No certification Availability Backg…" at bounding box center [276, 159] width 304 height 544
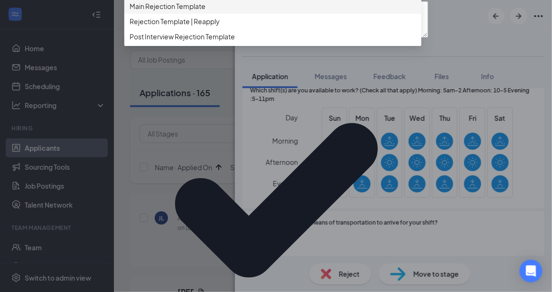
click at [240, 14] on div "Main Rejection Template" at bounding box center [272, 6] width 297 height 15
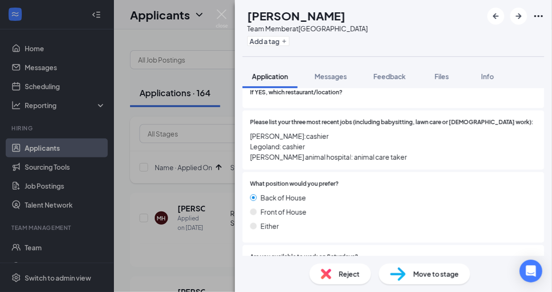
scroll to position [313, 0]
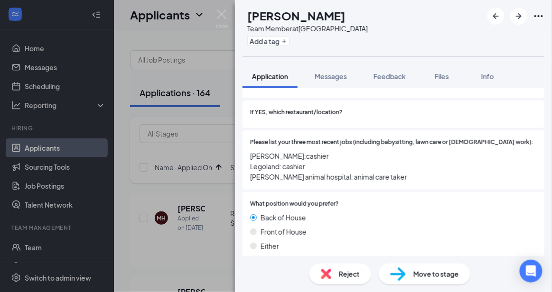
click at [421, 272] on span "Move to stage" at bounding box center [436, 274] width 46 height 10
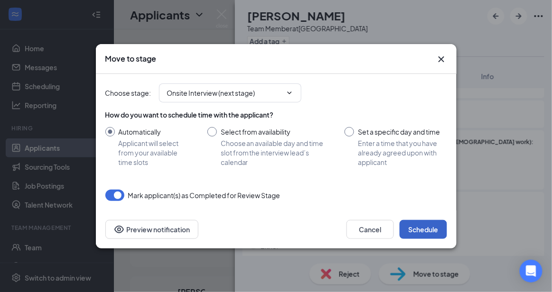
click at [430, 232] on button "Schedule" at bounding box center [422, 229] width 47 height 19
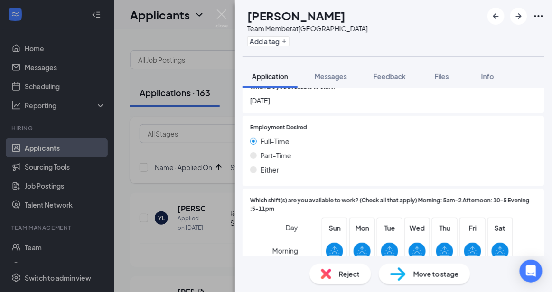
scroll to position [777, 0]
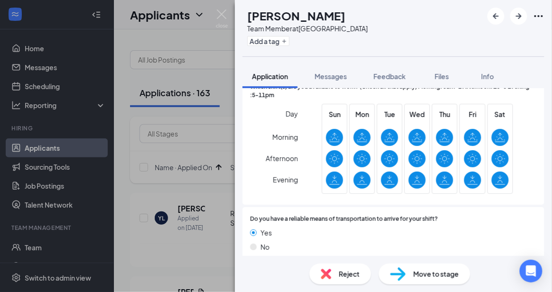
click at [350, 268] on div "Reject" at bounding box center [340, 274] width 62 height 21
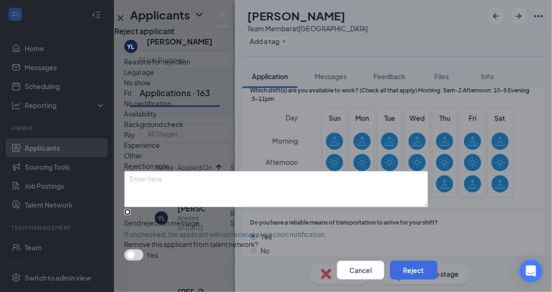
click at [130, 215] on input "Send rejection message If unchecked, the applicant will not receive a rejection…" at bounding box center [127, 212] width 6 height 6
checkbox input "true"
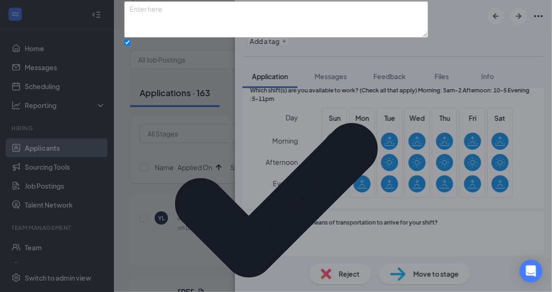
scroll to position [104, 0]
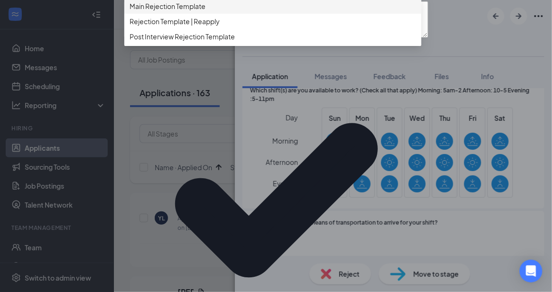
click at [284, 11] on span "Main Rejection Template" at bounding box center [273, 6] width 286 height 10
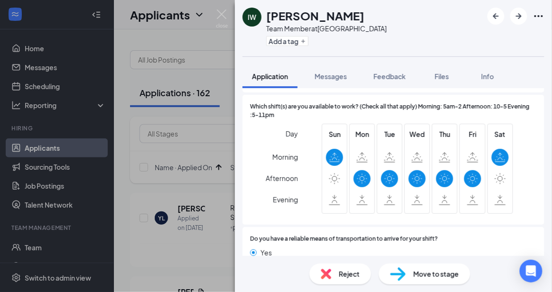
scroll to position [784, 0]
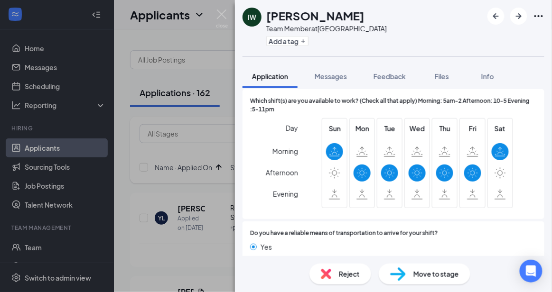
click at [433, 277] on span "Move to stage" at bounding box center [436, 274] width 46 height 10
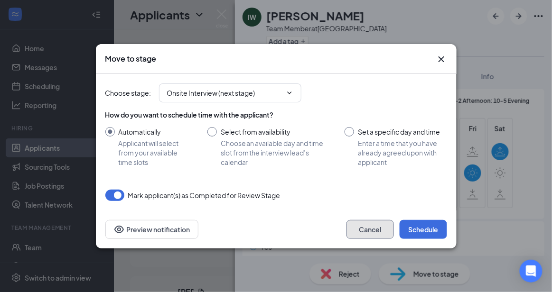
click at [373, 227] on button "Cancel" at bounding box center [369, 229] width 47 height 19
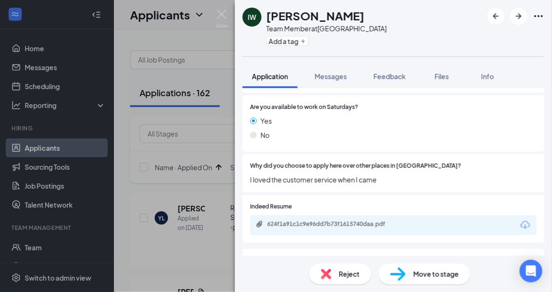
scroll to position [422, 0]
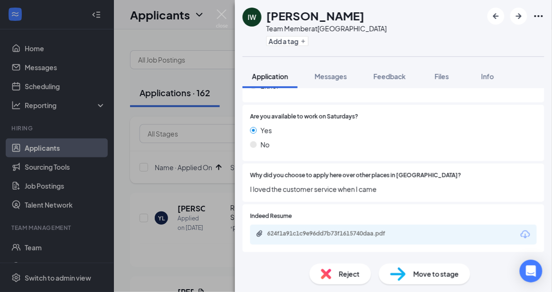
click at [370, 230] on div "624f1a91c1c9e96dd7b73f1615740daa.pdf" at bounding box center [333, 234] width 133 height 8
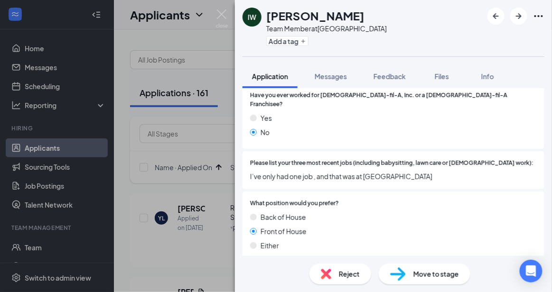
scroll to position [257, 0]
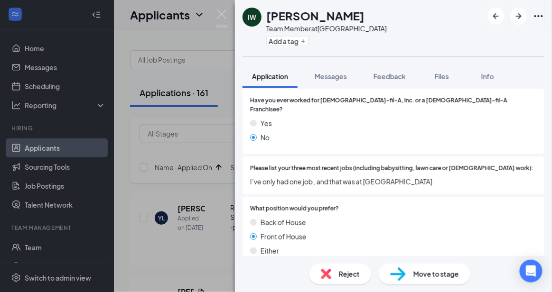
click at [445, 269] on span "Move to stage" at bounding box center [436, 274] width 46 height 10
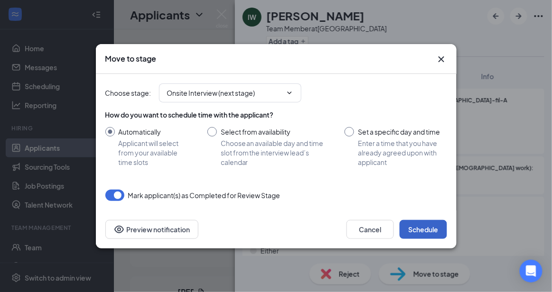
click at [424, 224] on button "Schedule" at bounding box center [422, 229] width 47 height 19
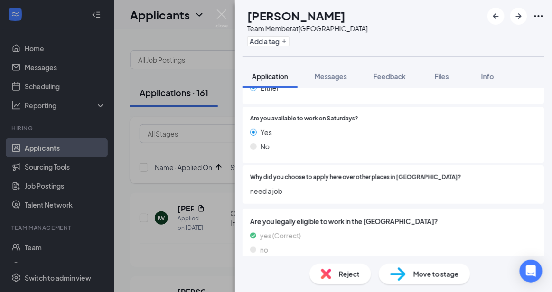
scroll to position [452, 0]
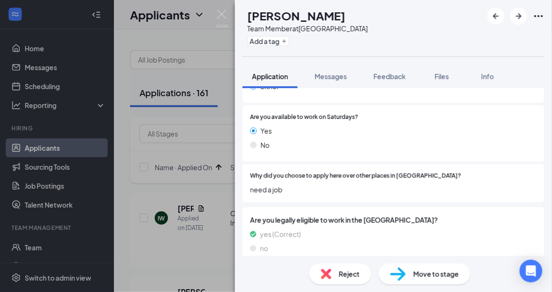
click at [349, 274] on span "Reject" at bounding box center [349, 274] width 21 height 10
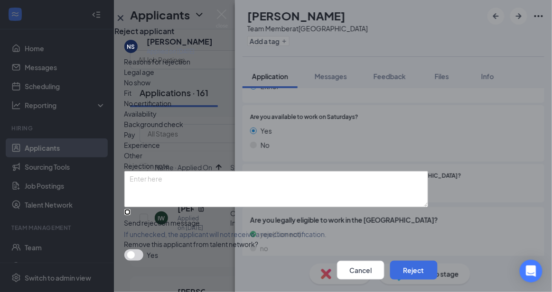
click at [130, 215] on input "Send rejection message If unchecked, the applicant will not receive a rejection…" at bounding box center [127, 212] width 6 height 6
checkbox input "true"
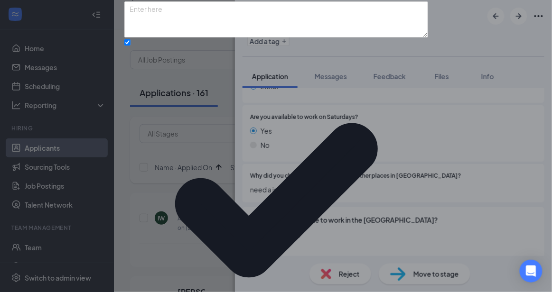
scroll to position [104, 0]
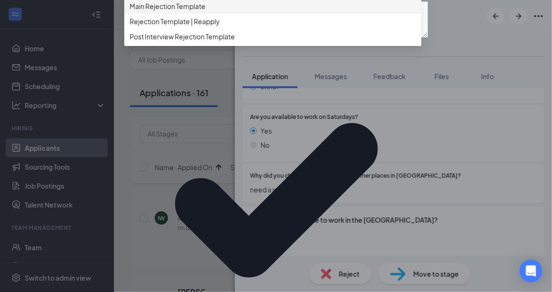
click at [277, 14] on div "Main Rejection Template" at bounding box center [272, 6] width 297 height 15
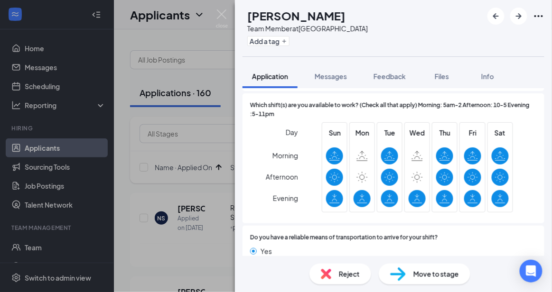
scroll to position [721, 0]
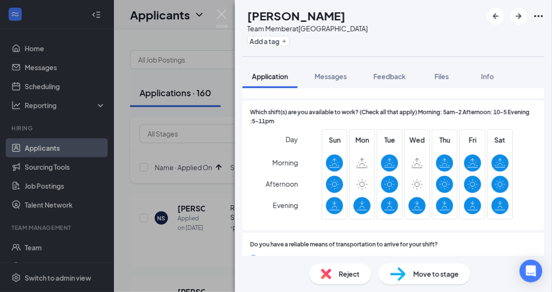
click at [427, 265] on div "Move to stage" at bounding box center [425, 274] width 92 height 21
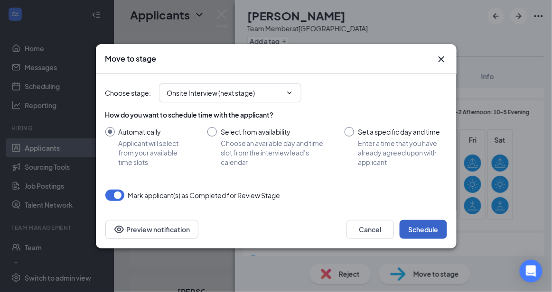
click at [422, 234] on button "Schedule" at bounding box center [422, 229] width 47 height 19
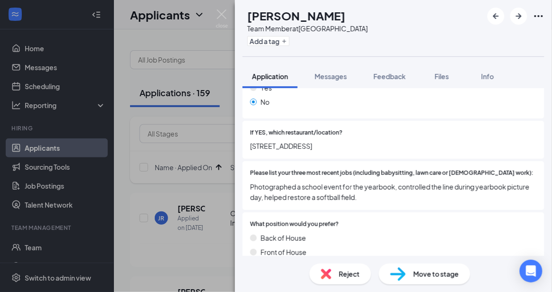
scroll to position [294, 0]
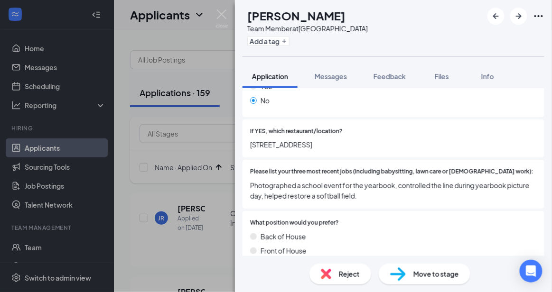
click at [353, 269] on span "Reject" at bounding box center [349, 274] width 21 height 10
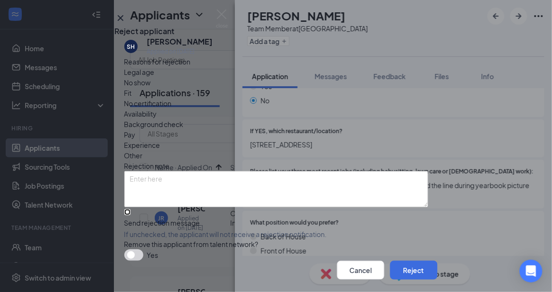
click at [130, 215] on input "Send rejection message If unchecked, the applicant will not receive a rejection…" at bounding box center [127, 212] width 6 height 6
checkbox input "true"
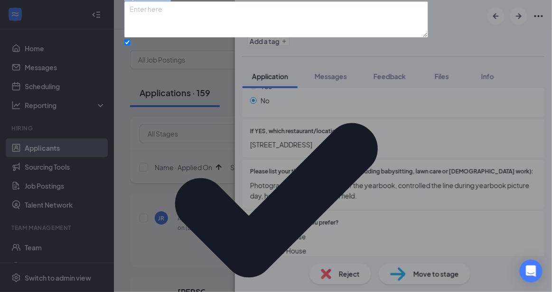
drag, startPoint x: 430, startPoint y: 121, endPoint x: 435, endPoint y: 226, distance: 105.0
click at [435, 226] on div "SH [PERSON_NAME] Applied on [DATE] Reasons for rejection Legal age No show Fit …" at bounding box center [276, 149] width 323 height 564
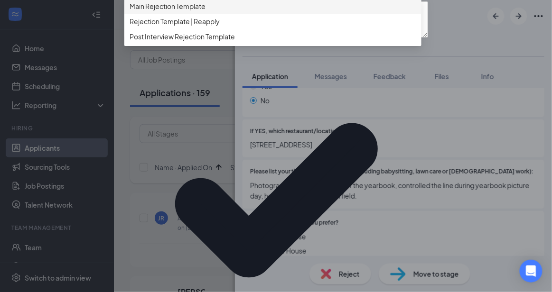
click at [275, 14] on div "Main Rejection Template" at bounding box center [272, 6] width 297 height 15
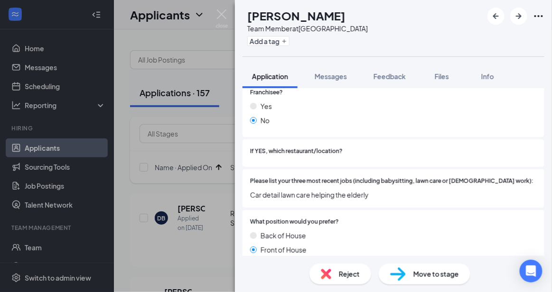
scroll to position [304, 0]
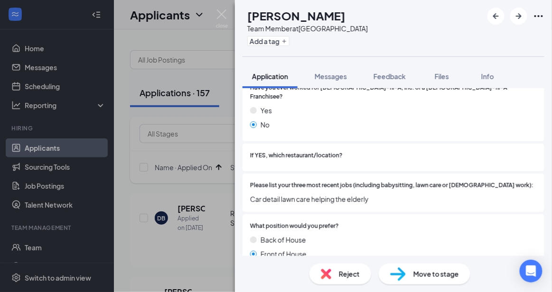
click at [436, 268] on div "Move to stage" at bounding box center [425, 274] width 92 height 21
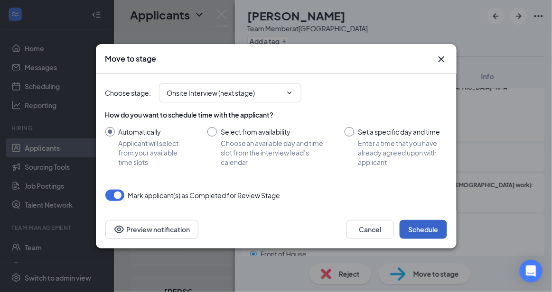
click at [425, 232] on button "Schedule" at bounding box center [422, 229] width 47 height 19
